Goal: Task Accomplishment & Management: Complete application form

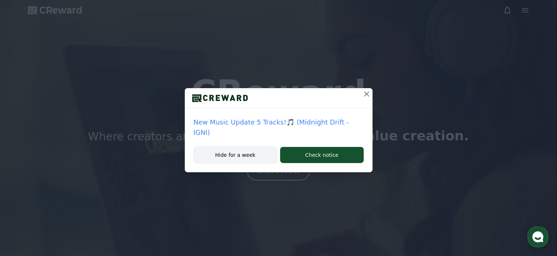
click at [224, 154] on button "Hide for a week" at bounding box center [236, 154] width 84 height 17
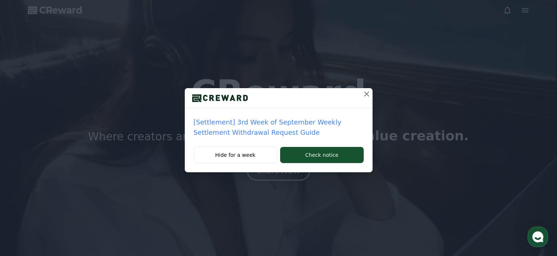
click at [365, 96] on icon at bounding box center [366, 94] width 9 height 9
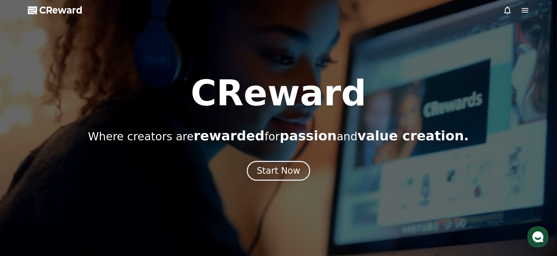
click at [524, 12] on icon at bounding box center [525, 10] width 9 height 9
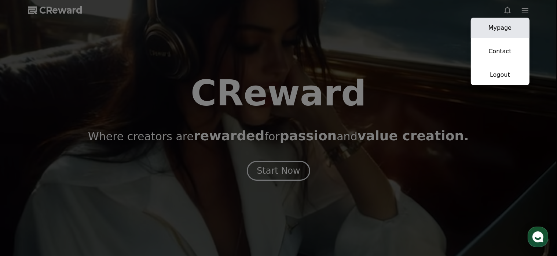
click at [500, 29] on link "Mypage" at bounding box center [500, 28] width 59 height 21
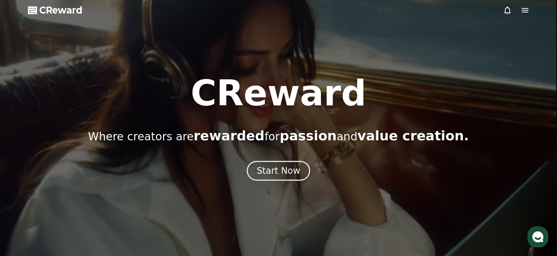
select select "**********"
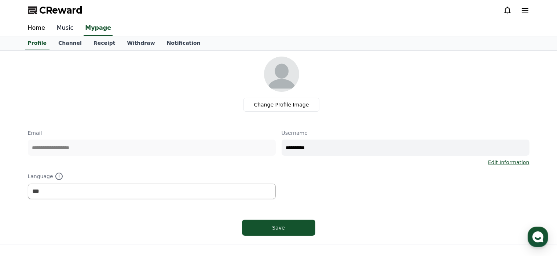
click at [69, 29] on link "Music" at bounding box center [65, 28] width 29 height 15
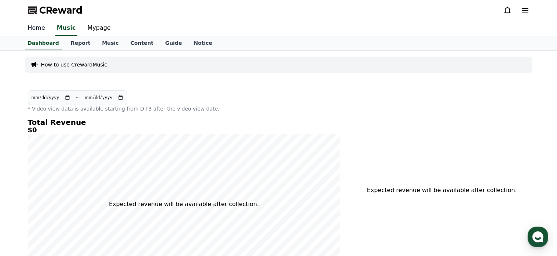
click at [31, 29] on link "Home" at bounding box center [36, 28] width 29 height 15
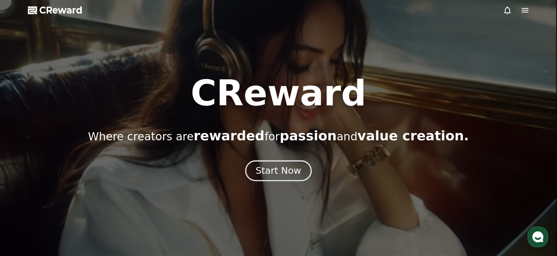
click at [279, 173] on div "Start Now" at bounding box center [278, 170] width 45 height 12
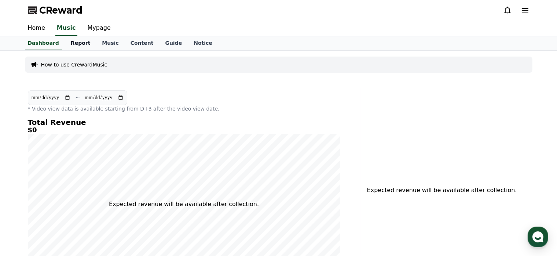
click at [73, 44] on link "Report" at bounding box center [81, 43] width 32 height 14
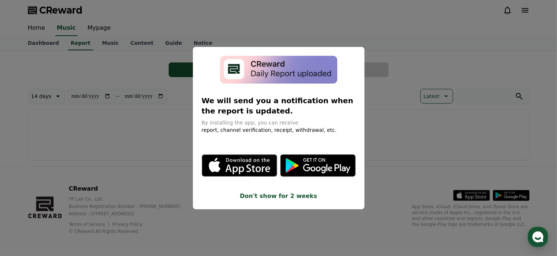
click at [388, 74] on button "close modal" at bounding box center [278, 128] width 557 height 256
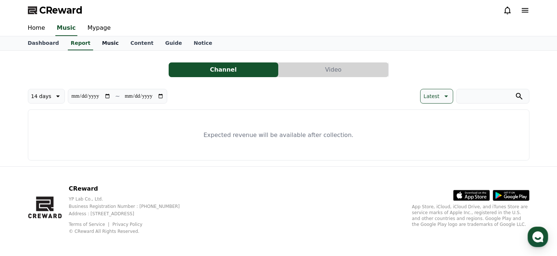
click at [100, 43] on link "Music" at bounding box center [110, 43] width 28 height 14
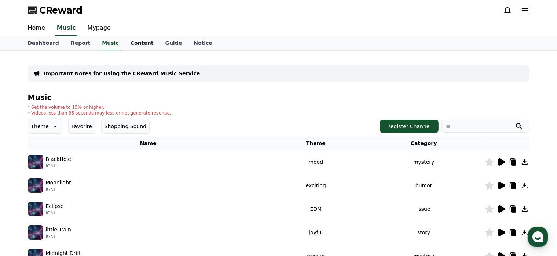
click at [131, 45] on link "Content" at bounding box center [142, 43] width 35 height 14
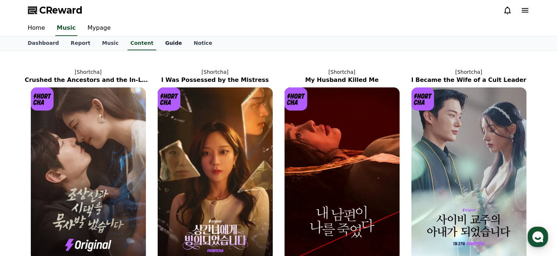
click at [164, 44] on link "Guide" at bounding box center [173, 43] width 29 height 14
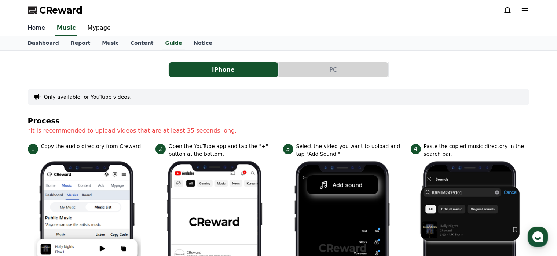
click at [31, 28] on link "Home" at bounding box center [36, 28] width 29 height 15
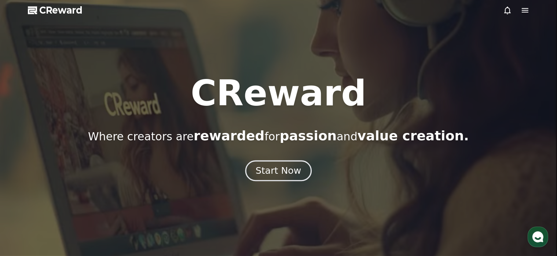
click at [281, 172] on div "Start Now" at bounding box center [278, 170] width 45 height 12
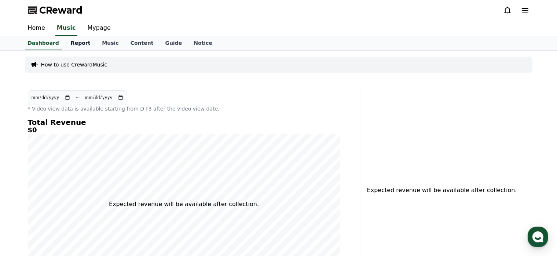
click at [77, 42] on link "Report" at bounding box center [81, 43] width 32 height 14
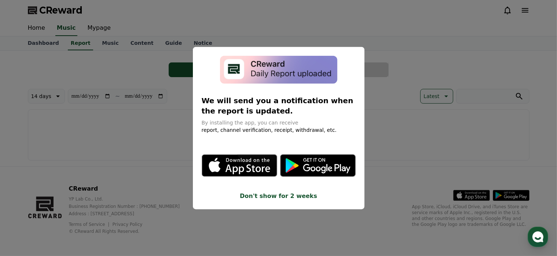
click at [273, 196] on button "Don't show for 2 weeks" at bounding box center [279, 196] width 154 height 9
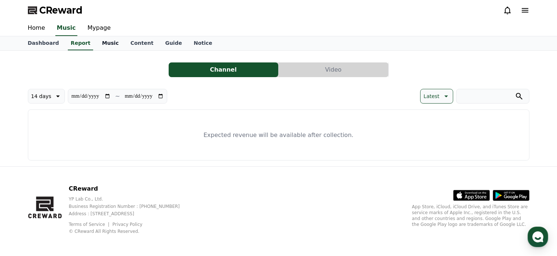
click at [101, 41] on link "Music" at bounding box center [110, 43] width 28 height 14
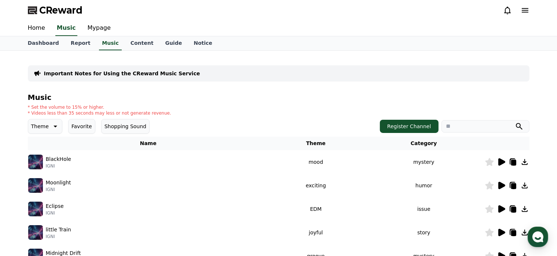
click at [44, 127] on p "Theme" at bounding box center [40, 126] width 18 height 10
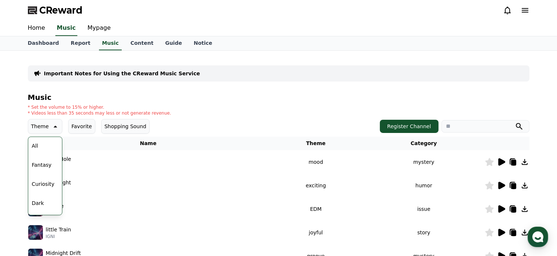
click at [234, 107] on div "* Set the volume to 15% or higher. * Videos less than 35 seconds may less or no…" at bounding box center [279, 110] width 502 height 12
click at [152, 99] on h4 "Music" at bounding box center [279, 97] width 502 height 8
click at [79, 125] on button "Favorite" at bounding box center [81, 126] width 27 height 15
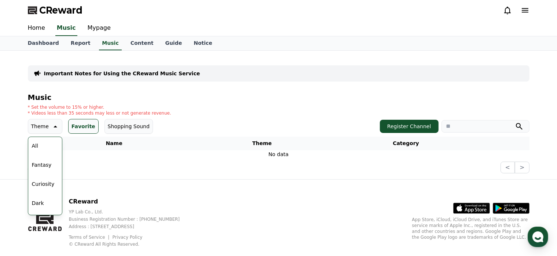
click at [33, 143] on button "All" at bounding box center [35, 146] width 12 height 16
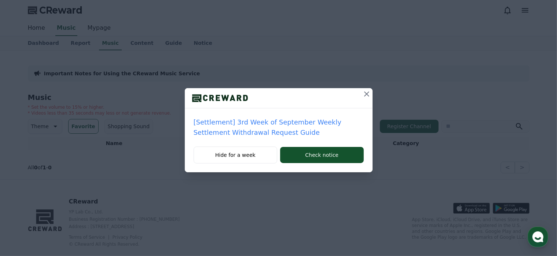
click at [361, 93] on button at bounding box center [367, 94] width 12 height 12
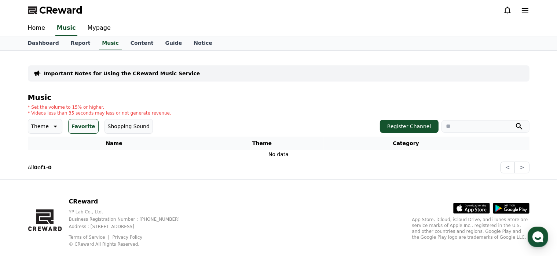
click at [48, 127] on p "Theme" at bounding box center [40, 126] width 18 height 10
click at [36, 145] on button "All" at bounding box center [35, 146] width 12 height 16
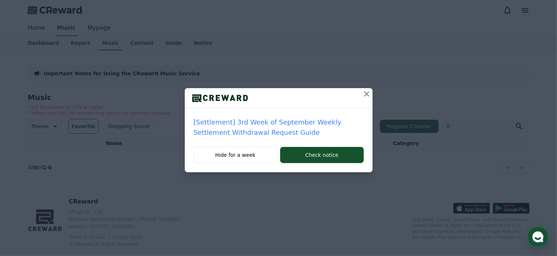
click at [368, 91] on icon at bounding box center [366, 94] width 9 height 9
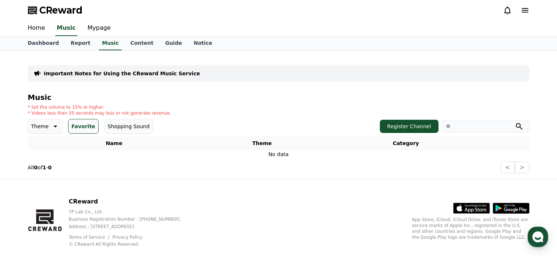
click at [50, 127] on icon at bounding box center [54, 126] width 9 height 9
click at [37, 147] on button "All" at bounding box center [35, 146] width 12 height 16
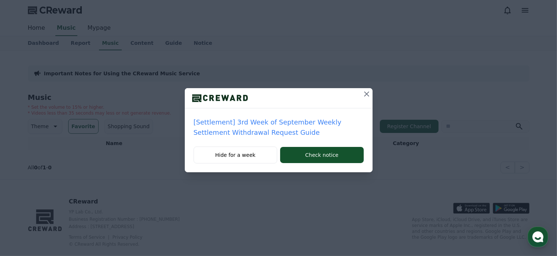
click at [363, 95] on icon at bounding box center [366, 94] width 9 height 9
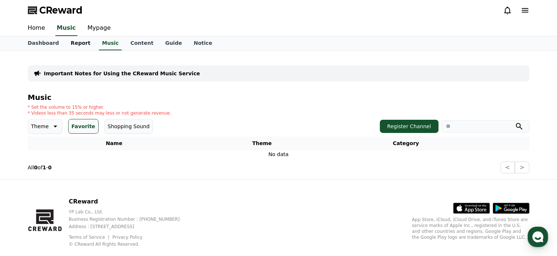
click at [77, 44] on link "Report" at bounding box center [81, 43] width 32 height 14
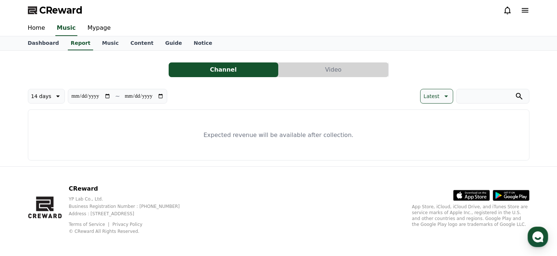
click at [328, 72] on button "Video" at bounding box center [334, 69] width 110 height 15
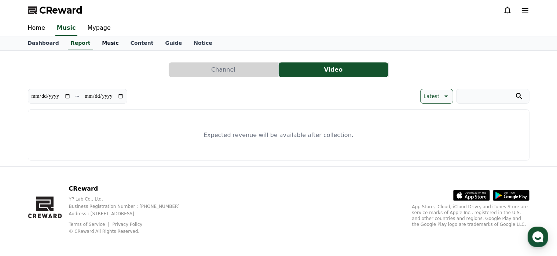
click at [105, 44] on link "Music" at bounding box center [110, 43] width 28 height 14
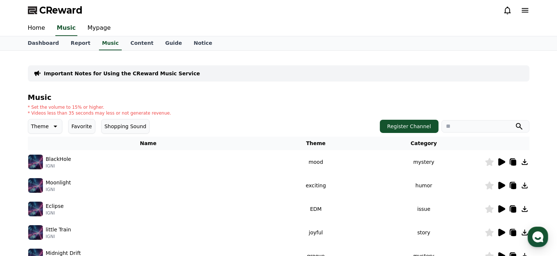
drag, startPoint x: 460, startPoint y: 0, endPoint x: 413, endPoint y: 24, distance: 52.7
click at [413, 24] on div "Home Music Mypage" at bounding box center [279, 28] width 514 height 15
drag, startPoint x: 456, startPoint y: 1, endPoint x: 404, endPoint y: 12, distance: 52.9
click at [404, 12] on div "CReward" at bounding box center [279, 10] width 514 height 21
drag, startPoint x: 539, startPoint y: 0, endPoint x: 309, endPoint y: 28, distance: 232.5
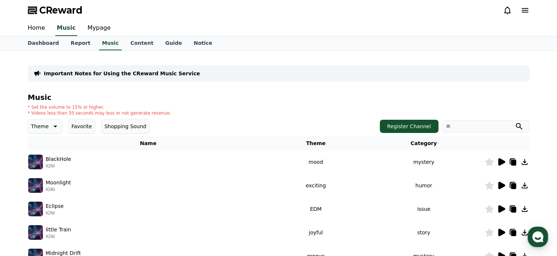
click at [309, 28] on div "Home Music Mypage" at bounding box center [279, 28] width 514 height 15
click at [142, 43] on link "Content" at bounding box center [142, 43] width 35 height 14
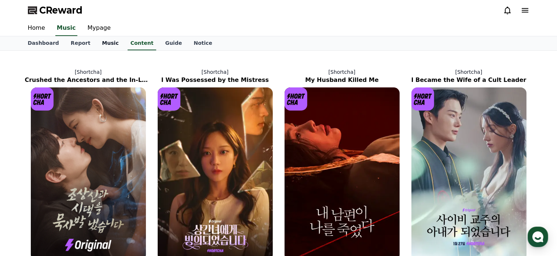
click at [109, 42] on link "Music" at bounding box center [110, 43] width 28 height 14
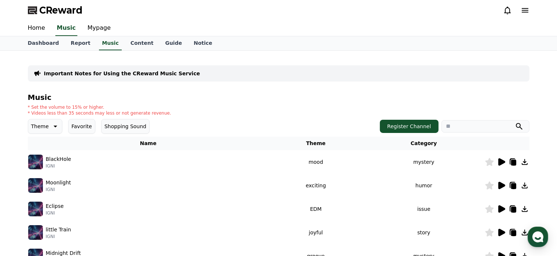
click at [524, 11] on icon at bounding box center [525, 10] width 9 height 9
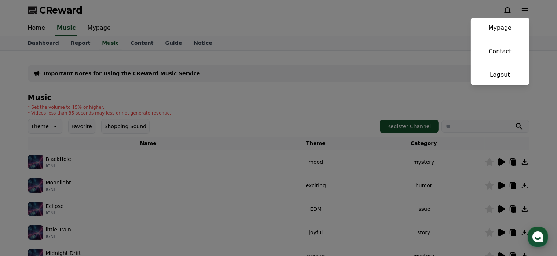
click at [422, 24] on div "Home Music Mypage" at bounding box center [279, 28] width 514 height 15
drag, startPoint x: 412, startPoint y: 0, endPoint x: 414, endPoint y: 22, distance: 21.4
click at [414, 22] on div "Home Music Mypage" at bounding box center [279, 28] width 514 height 15
click at [419, 128] on button "Register Channel" at bounding box center [409, 126] width 59 height 13
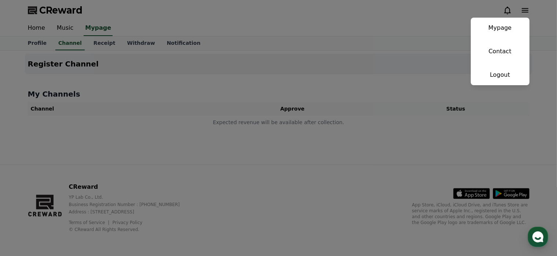
click at [388, 83] on div "Register Channel My Channels Channel Approve Status Expected revenue will be av…" at bounding box center [279, 108] width 514 height 114
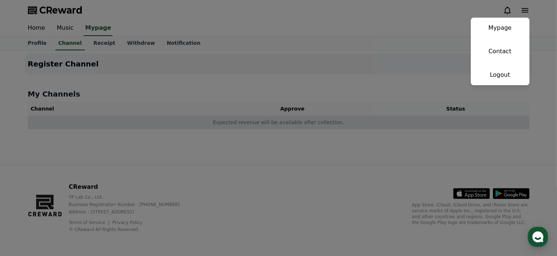
click at [182, 121] on td "Expected revenue will be available after collection." at bounding box center [279, 123] width 502 height 14
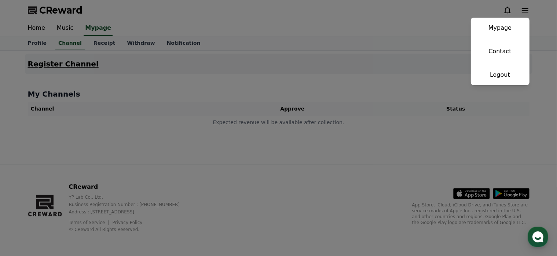
click at [47, 65] on h4 "Register Channel" at bounding box center [63, 64] width 71 height 8
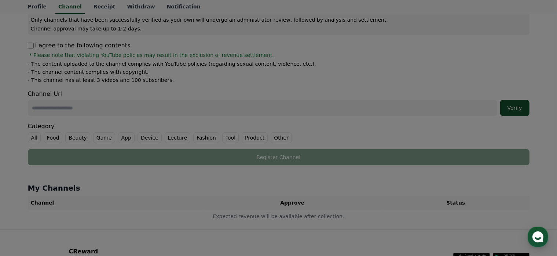
scroll to position [110, 0]
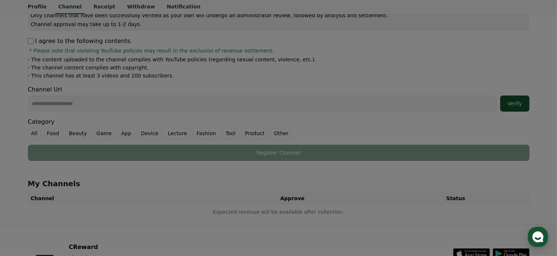
click at [84, 107] on input "text" at bounding box center [263, 103] width 470 height 16
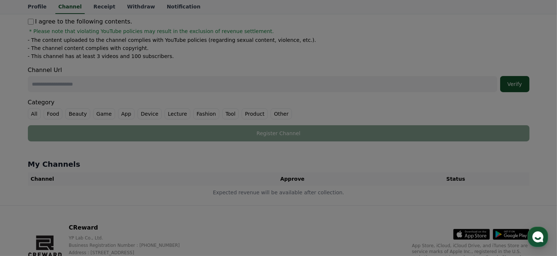
scroll to position [170, 0]
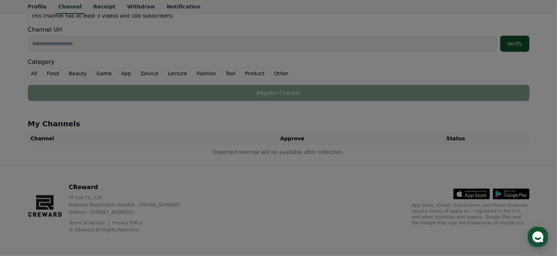
click at [7, 115] on div "Register Channel Youtube * Notice * Please proceed with verifying your own chan…" at bounding box center [278, 23] width 557 height 284
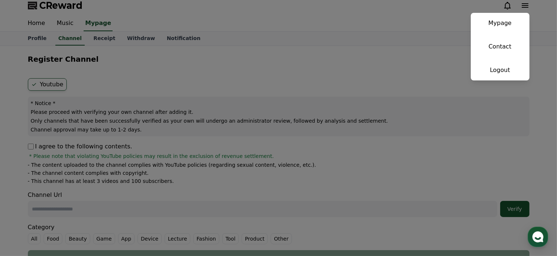
scroll to position [0, 0]
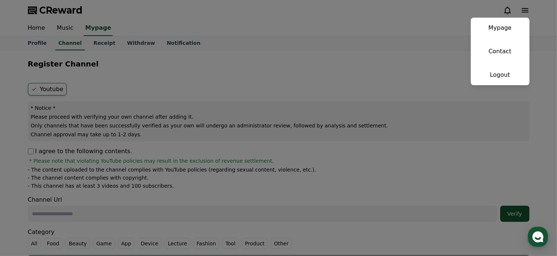
click at [401, 19] on div "CReward Mypage Contact Logout" at bounding box center [279, 10] width 514 height 21
click at [404, 82] on div "Youtube * Notice * Please proceed with verifying your own channel after adding …" at bounding box center [279, 177] width 508 height 194
click at [103, 44] on link "Receipt" at bounding box center [105, 43] width 34 height 14
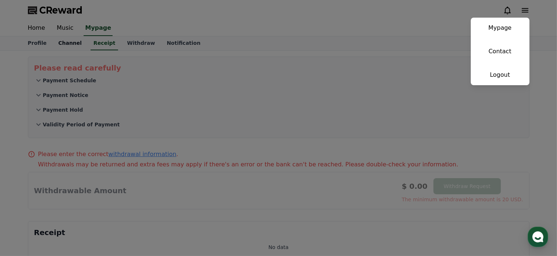
click at [67, 47] on link "Channel" at bounding box center [69, 43] width 35 height 14
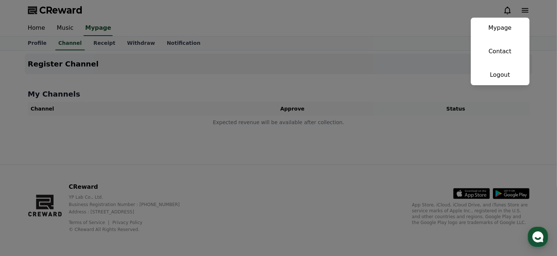
click at [463, 12] on div "CReward Mypage Contact Logout" at bounding box center [279, 10] width 514 height 21
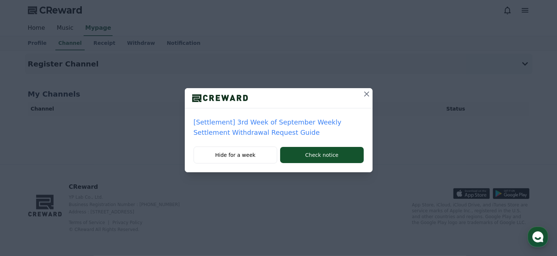
click at [365, 96] on icon at bounding box center [366, 93] width 5 height 5
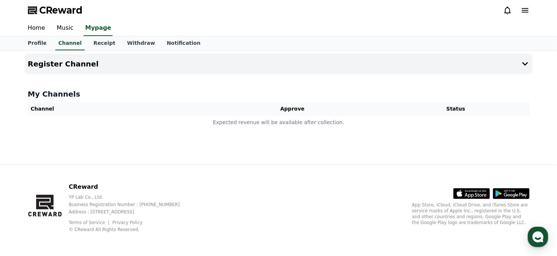
click at [526, 8] on icon at bounding box center [525, 10] width 7 height 4
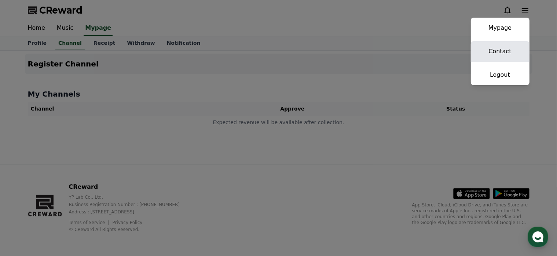
click at [500, 52] on link "Contact" at bounding box center [500, 51] width 59 height 21
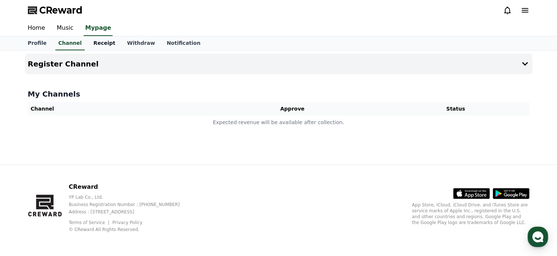
click at [102, 43] on link "Receipt" at bounding box center [105, 43] width 34 height 14
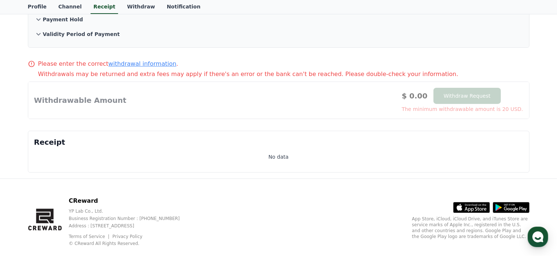
scroll to position [104, 0]
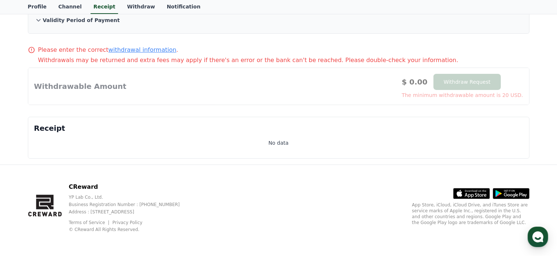
click at [465, 83] on div at bounding box center [278, 86] width 501 height 37
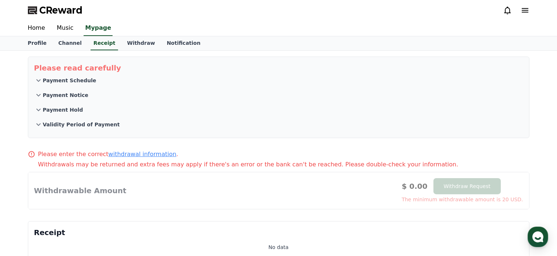
scroll to position [0, 0]
click at [10, 91] on div "Please read carefully Payment Schedule Payment Notice Payment Hold Validity Per…" at bounding box center [278, 160] width 557 height 218
click at [71, 42] on link "Channel" at bounding box center [69, 43] width 35 height 14
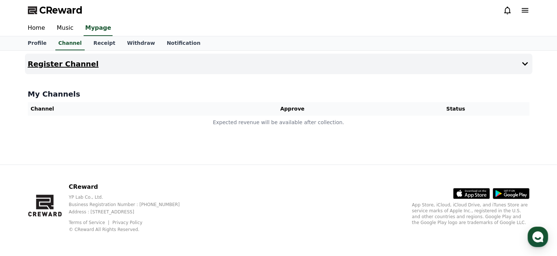
click at [71, 63] on h4 "Register Channel" at bounding box center [63, 64] width 71 height 8
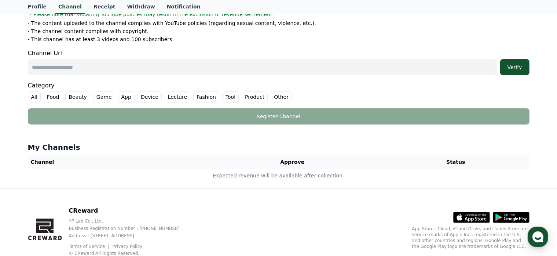
scroll to position [147, 0]
click at [113, 70] on input "text" at bounding box center [263, 67] width 470 height 16
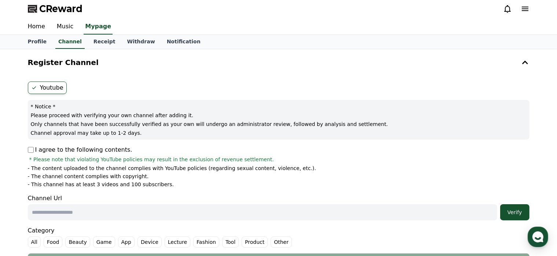
scroll to position [0, 0]
